Goal: Task Accomplishment & Management: Use online tool/utility

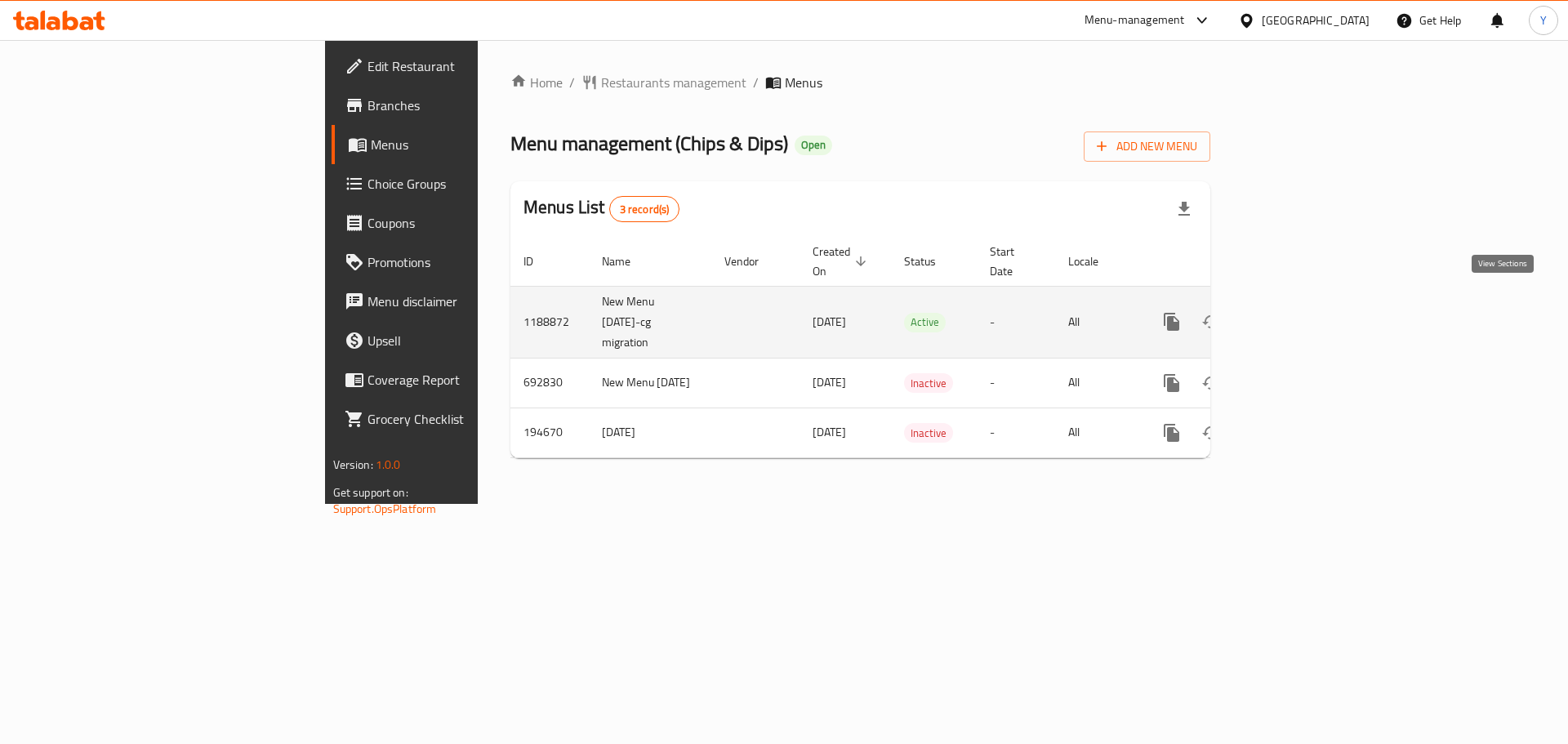
click at [1300, 312] on icon "enhanced table" at bounding box center [1290, 322] width 20 height 20
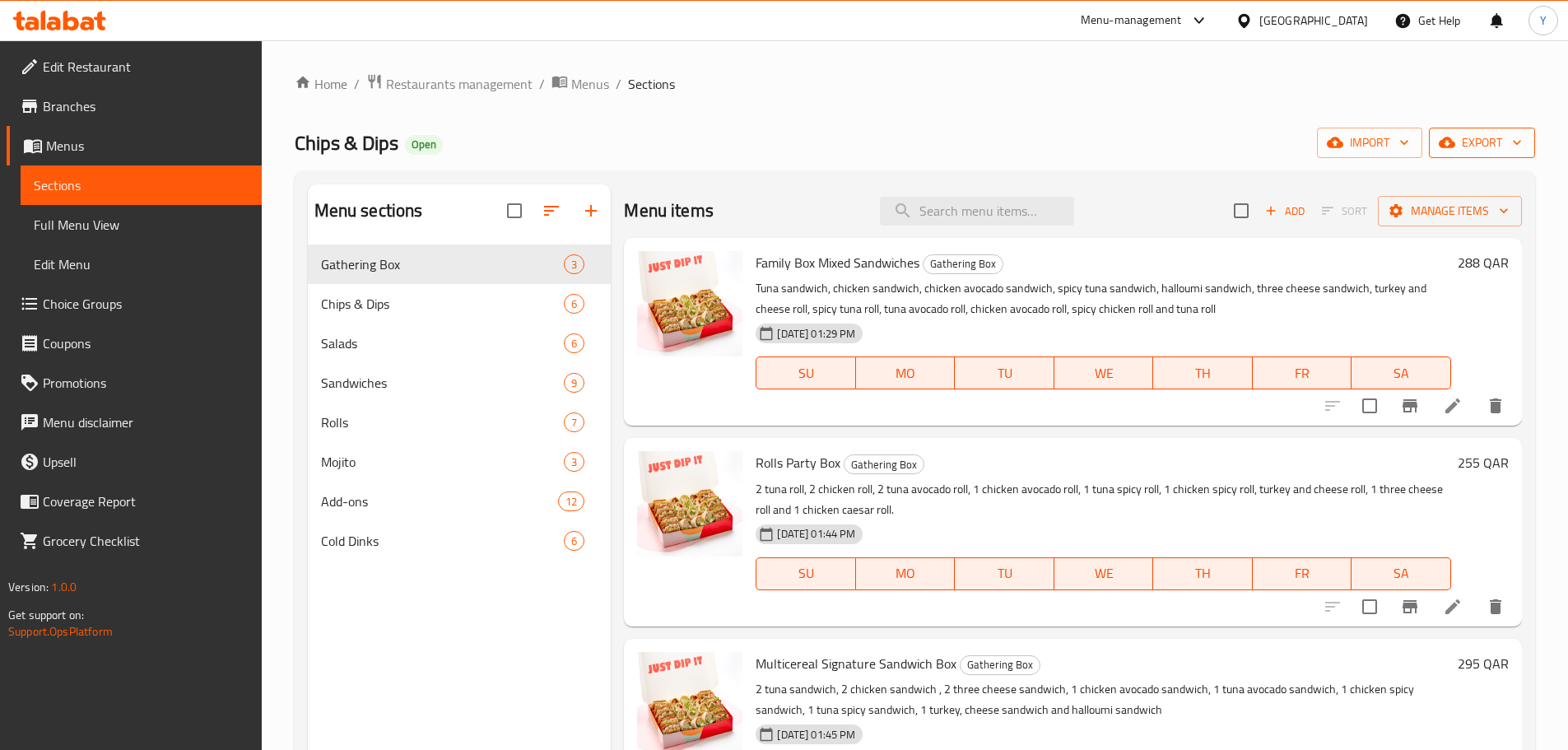
click at [1479, 143] on span "export" at bounding box center [1481, 143] width 79 height 21
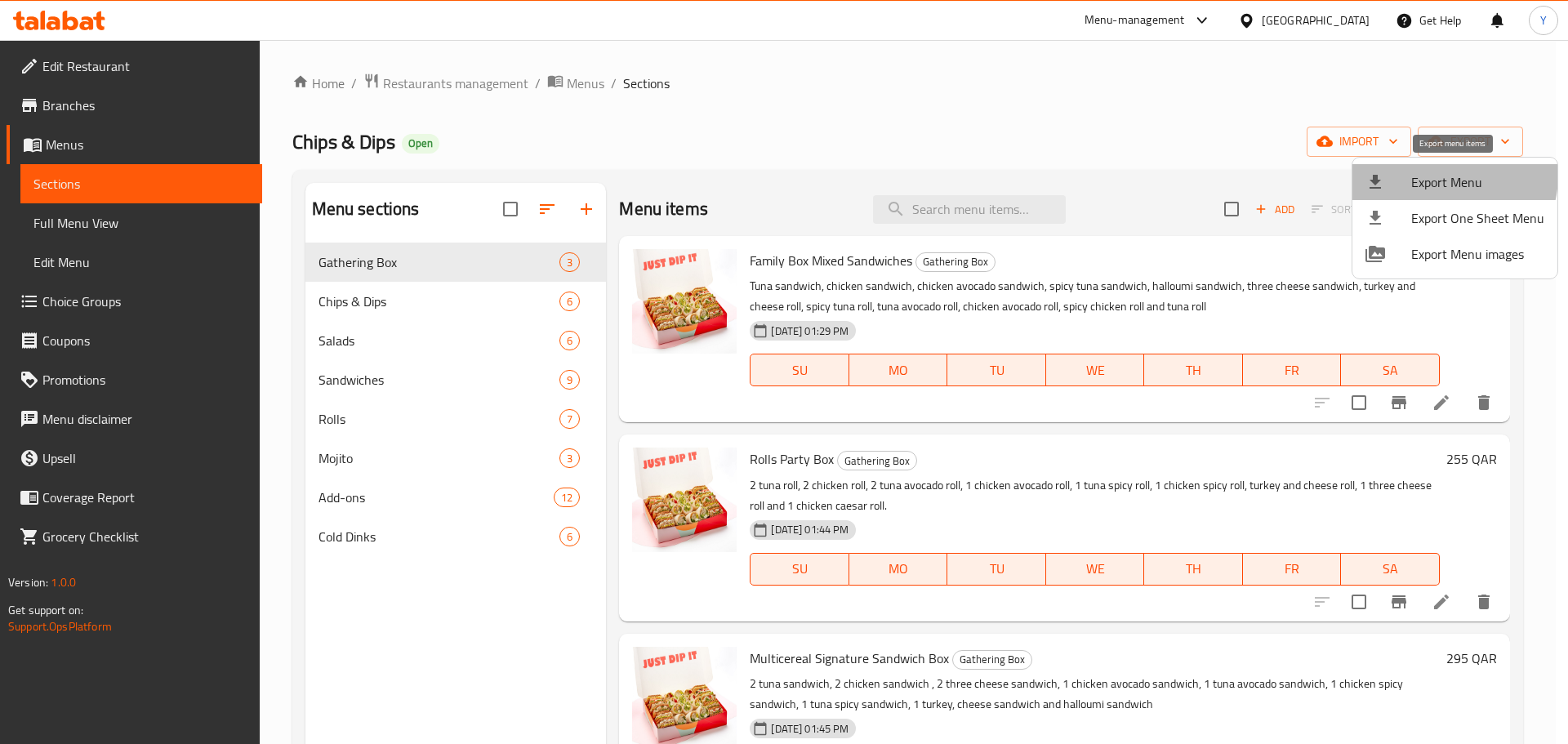
click at [1441, 175] on span "Export Menu" at bounding box center [1477, 182] width 133 height 20
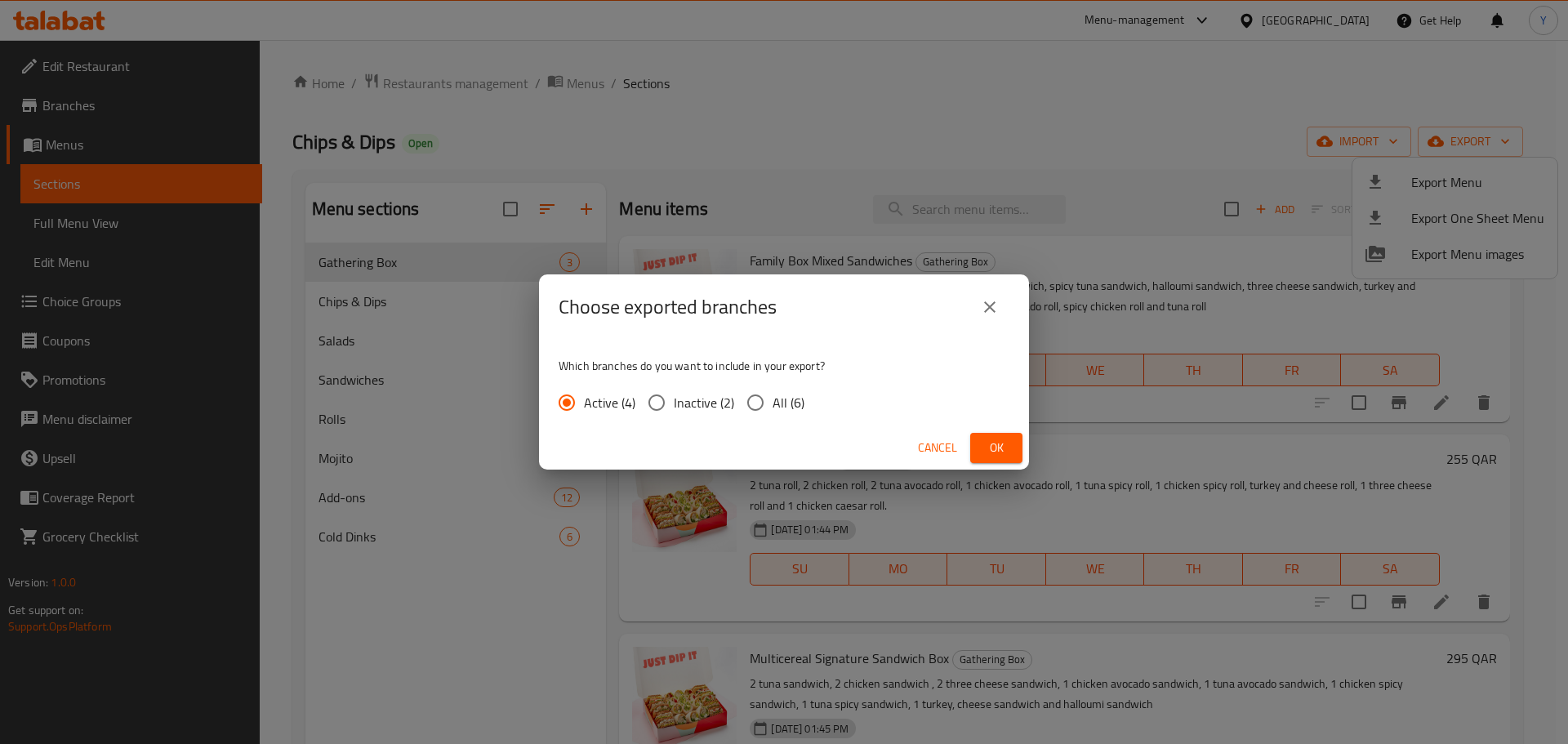
click at [784, 401] on span "All (6)" at bounding box center [789, 403] width 32 height 20
click at [773, 401] on input "All (6)" at bounding box center [756, 402] width 34 height 34
radio input "true"
click at [1003, 450] on span "Ok" at bounding box center [996, 448] width 26 height 21
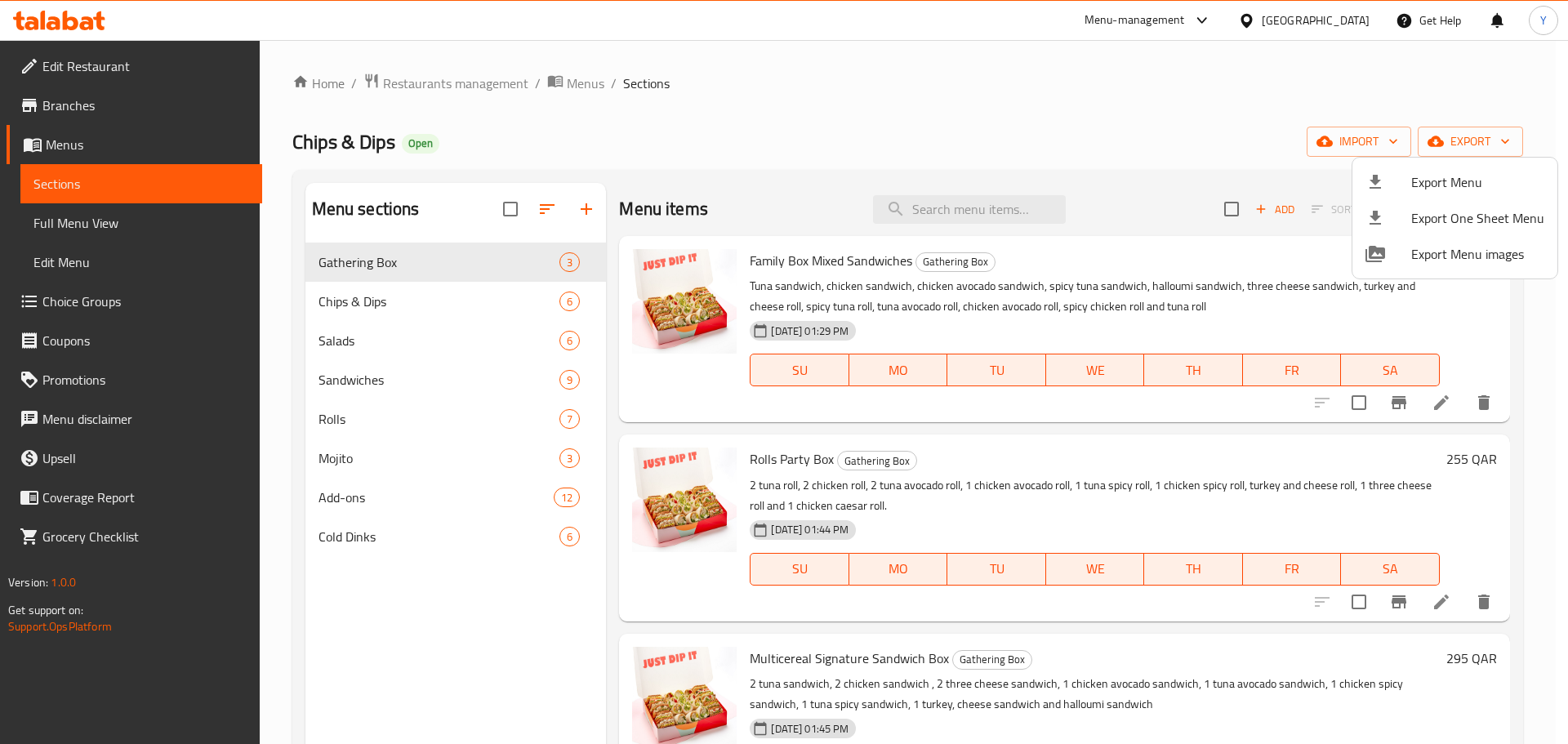
drag, startPoint x: 786, startPoint y: 113, endPoint x: 739, endPoint y: 112, distance: 47.0
click at [786, 113] on div at bounding box center [784, 372] width 1568 height 744
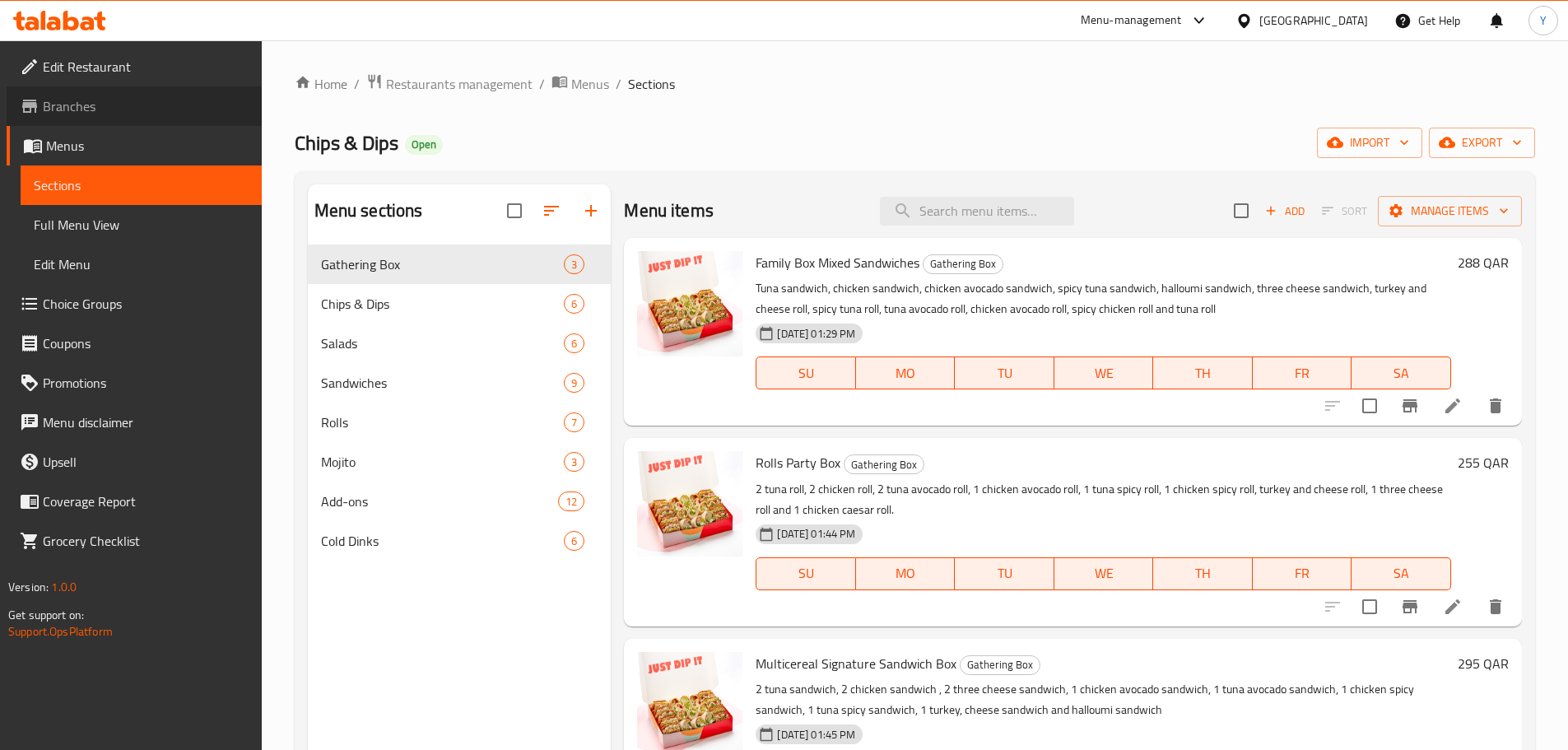
click at [115, 93] on link "Branches" at bounding box center [133, 106] width 255 height 39
